Goal: Information Seeking & Learning: Learn about a topic

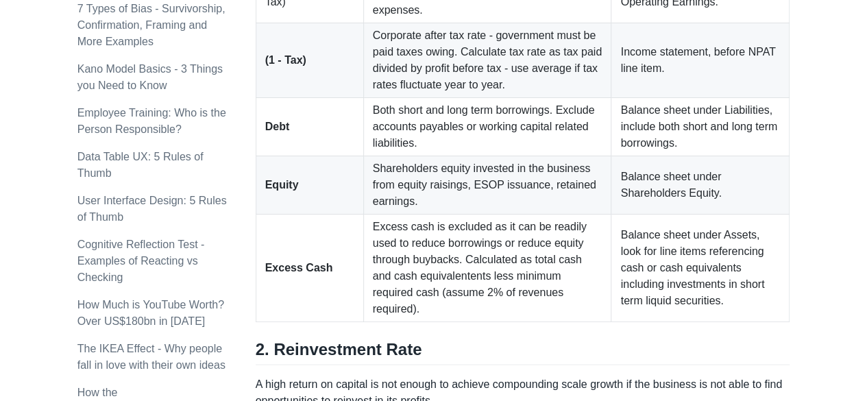
scroll to position [1165, 0]
click at [670, 222] on td "Balance sheet under Assets, look for line items referencing cash or cash equiva…" at bounding box center [700, 268] width 178 height 108
click at [670, 223] on td "Balance sheet under Assets, look for line items referencing cash or cash equiva…" at bounding box center [700, 268] width 178 height 108
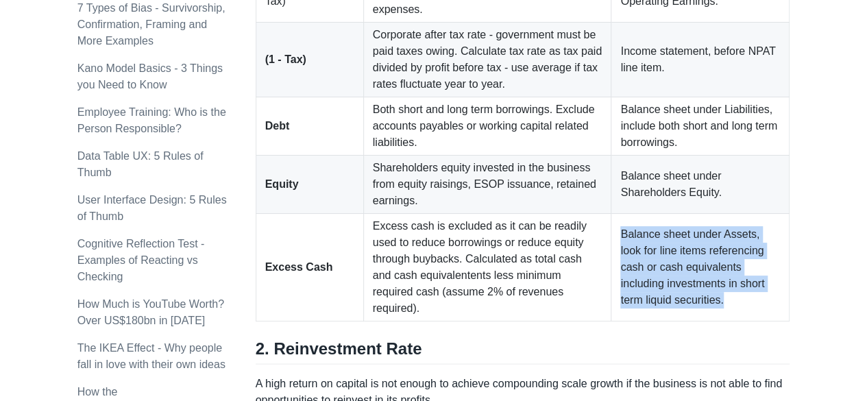
click at [670, 223] on td "Balance sheet under Assets, look for line items referencing cash or cash equiva…" at bounding box center [700, 268] width 178 height 108
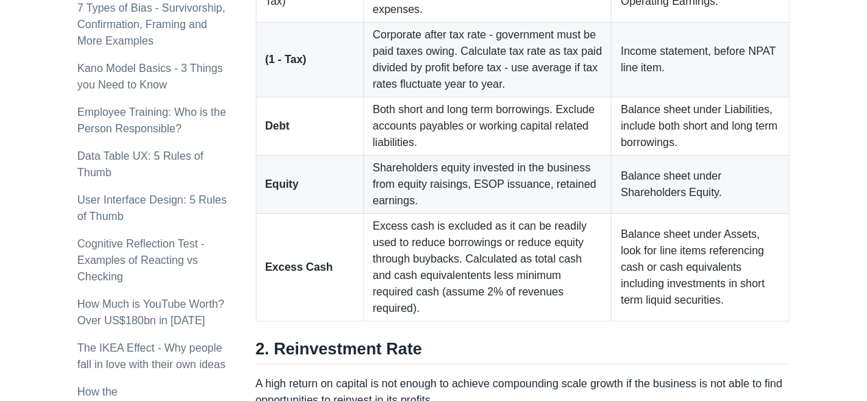
click at [663, 191] on td "Balance sheet under Shareholders Equity." at bounding box center [700, 185] width 178 height 58
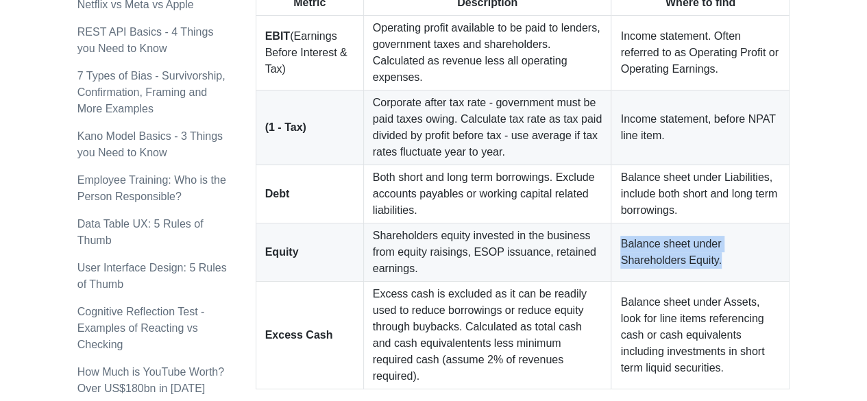
scroll to position [1097, 0]
